Goal: Communication & Community: Participate in discussion

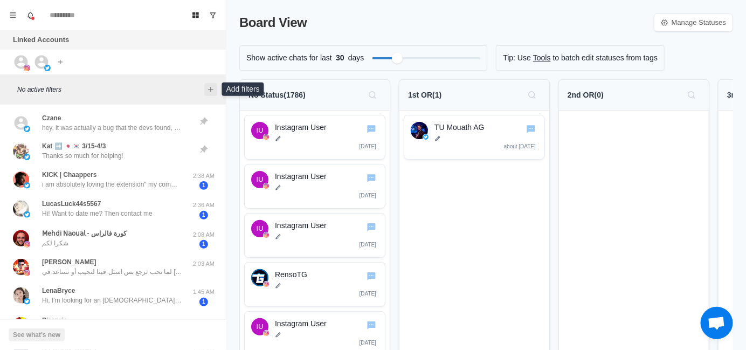
click at [211, 88] on icon "Add filters" at bounding box center [210, 89] width 9 height 9
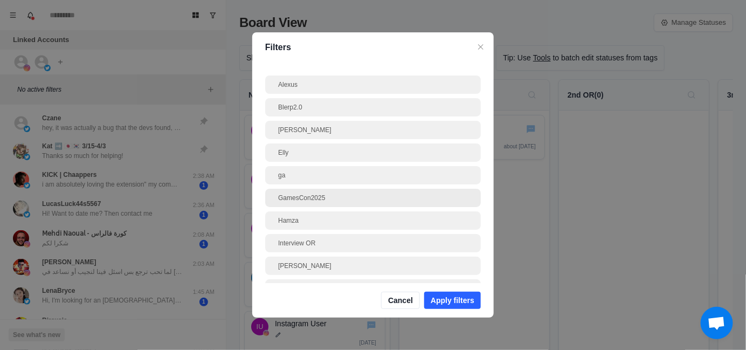
click at [332, 195] on div "GamesCon2025" at bounding box center [373, 198] width 190 height 10
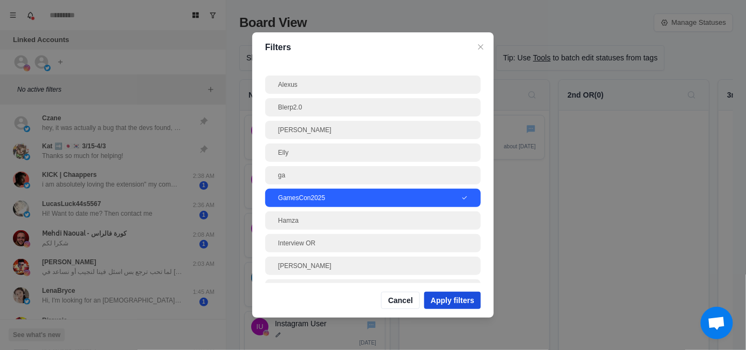
click at [460, 306] on button "Apply filters" at bounding box center [452, 300] width 57 height 17
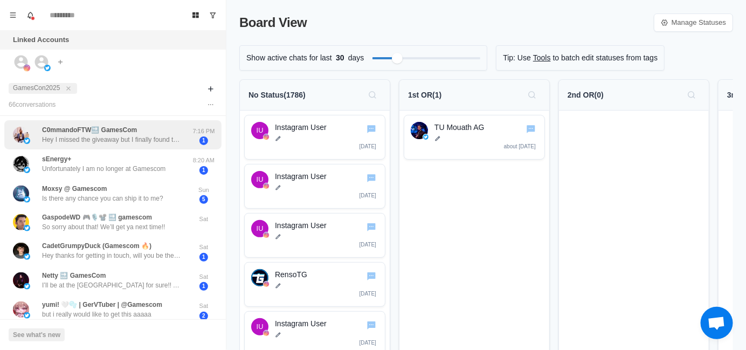
click at [82, 142] on p "Hey I missed the giveaway but I finally found the booth after days and chatted …" at bounding box center [112, 140] width 140 height 10
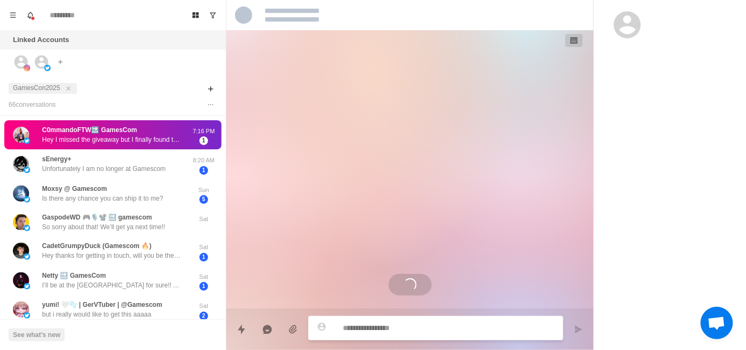
scroll to position [151, 0]
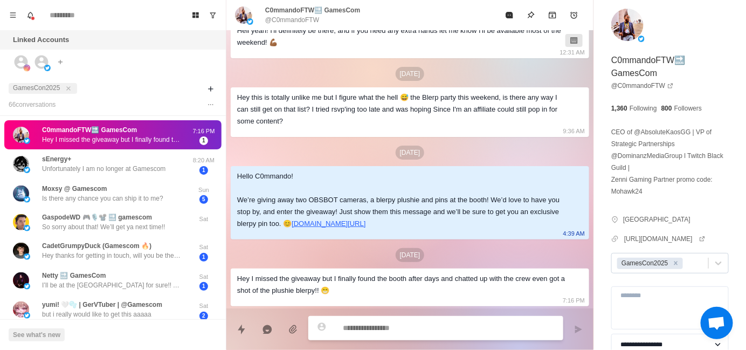
type textarea "*"
click at [686, 269] on div at bounding box center [694, 263] width 18 height 12
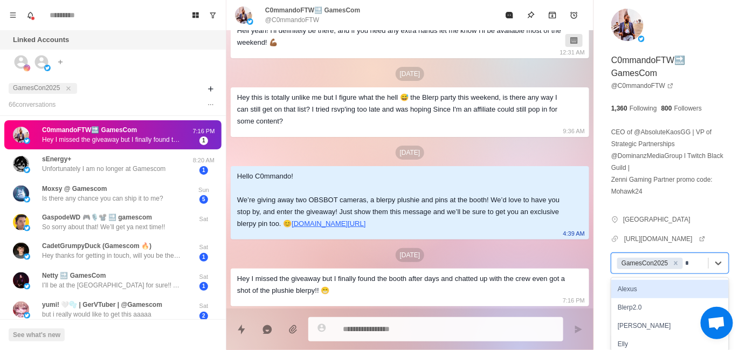
type input "**"
click at [654, 298] on div "[PERSON_NAME]" at bounding box center [670, 289] width 118 height 18
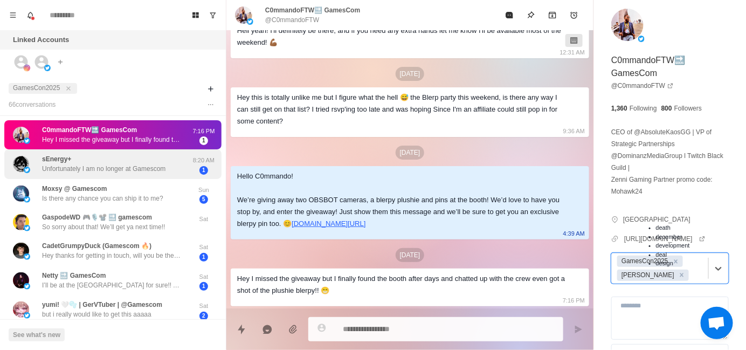
click at [108, 170] on p "Unfortunately I am no longer at Gamescom" at bounding box center [103, 169] width 123 height 10
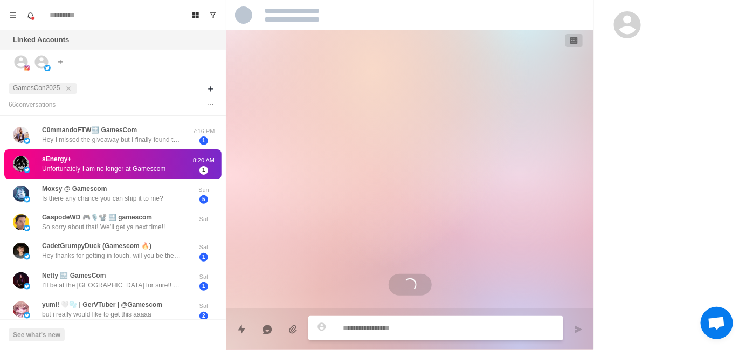
scroll to position [0, 0]
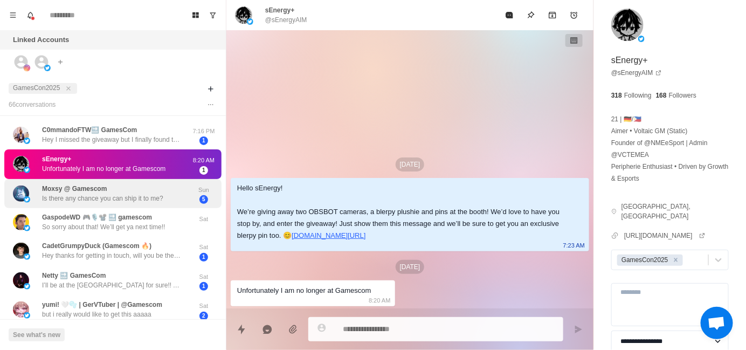
click at [135, 196] on p "Is there any chance you can ship it to me?" at bounding box center [102, 199] width 121 height 10
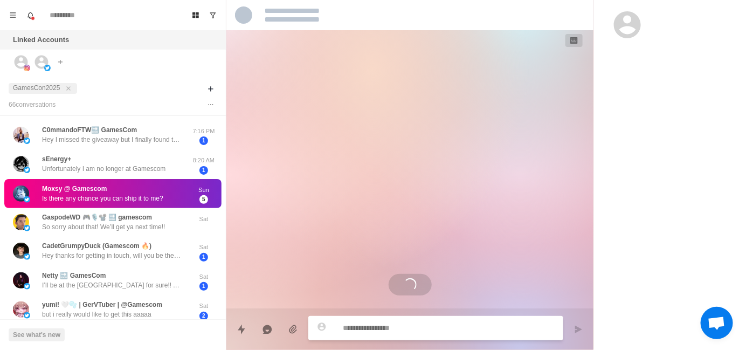
scroll to position [528, 0]
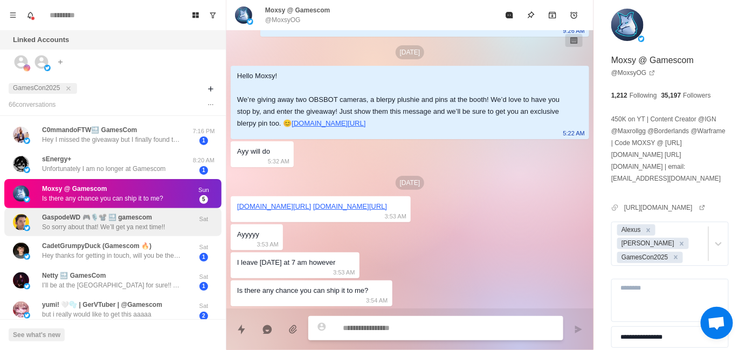
click at [132, 220] on p "GaspodeWD 🎮🎙️📽️ 🔜 gamescom" at bounding box center [97, 217] width 110 height 10
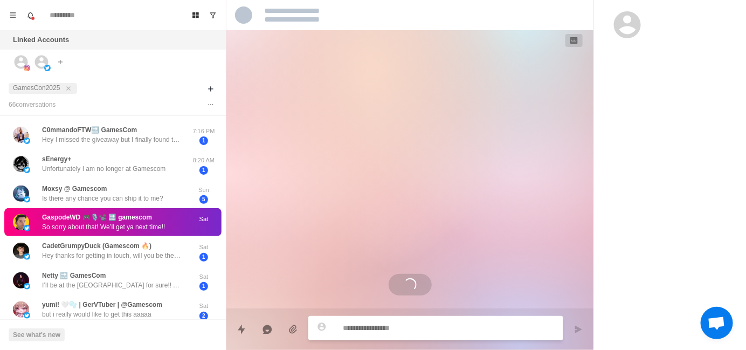
scroll to position [0, 0]
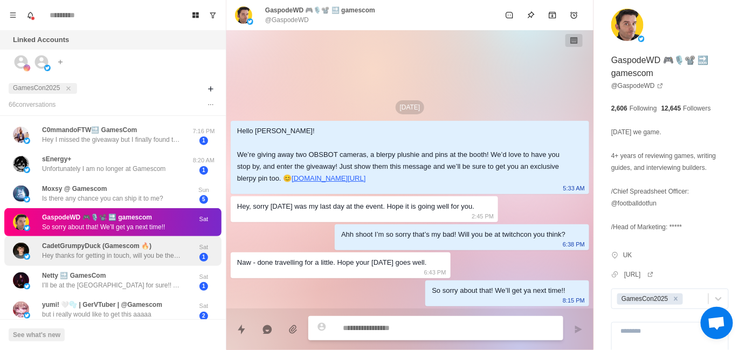
click at [116, 248] on p "CadetGrumpyDuck (Gamescom 🔥)" at bounding box center [96, 246] width 109 height 10
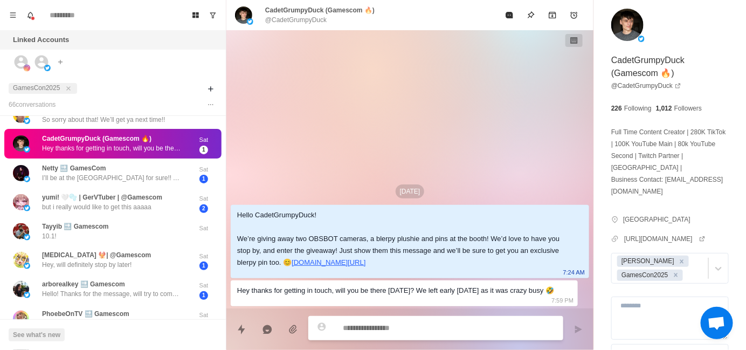
scroll to position [108, 0]
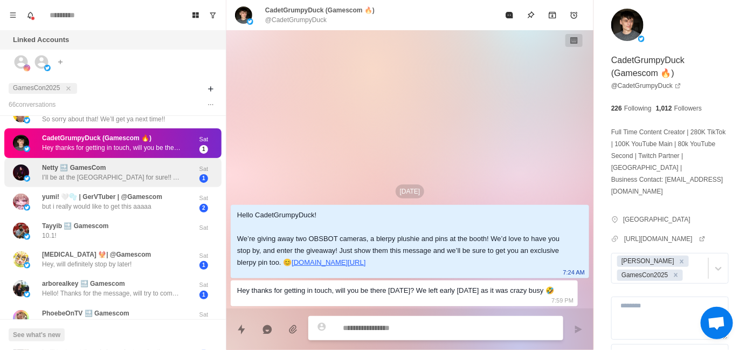
click at [85, 183] on div "Netty 🔜 GamesCom I’ll be at the [GEOGRAPHIC_DATA] for sure!! Also, who’s the co…" at bounding box center [112, 173] width 217 height 30
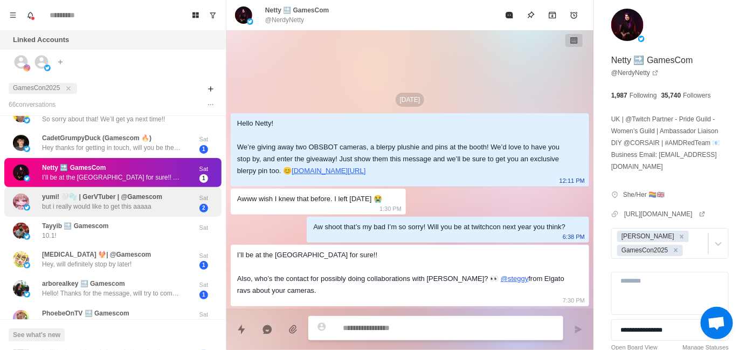
click at [73, 192] on p "yumi! 🤍🫧 | GerVTuber | @Gamescom" at bounding box center [102, 197] width 120 height 10
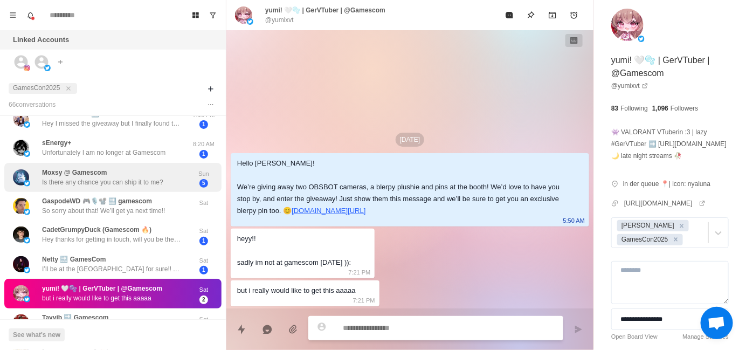
scroll to position [0, 0]
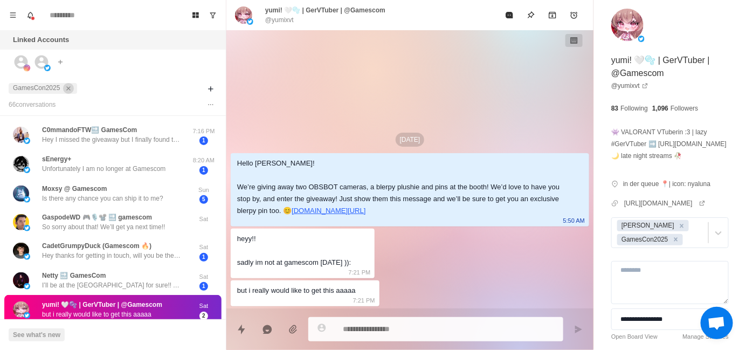
click at [65, 89] on icon "close" at bounding box center [69, 89] width 8 height 8
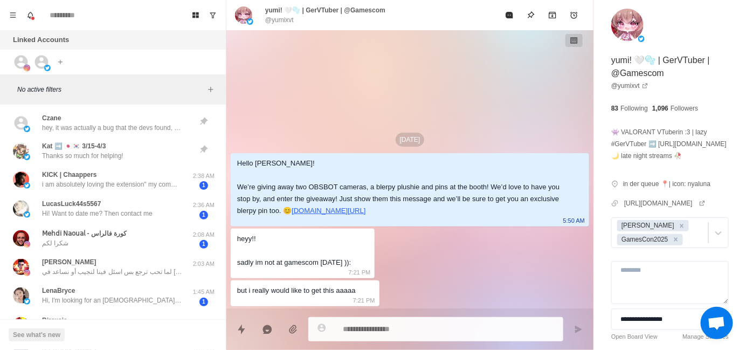
type textarea "*"
